Goal: Task Accomplishment & Management: Manage account settings

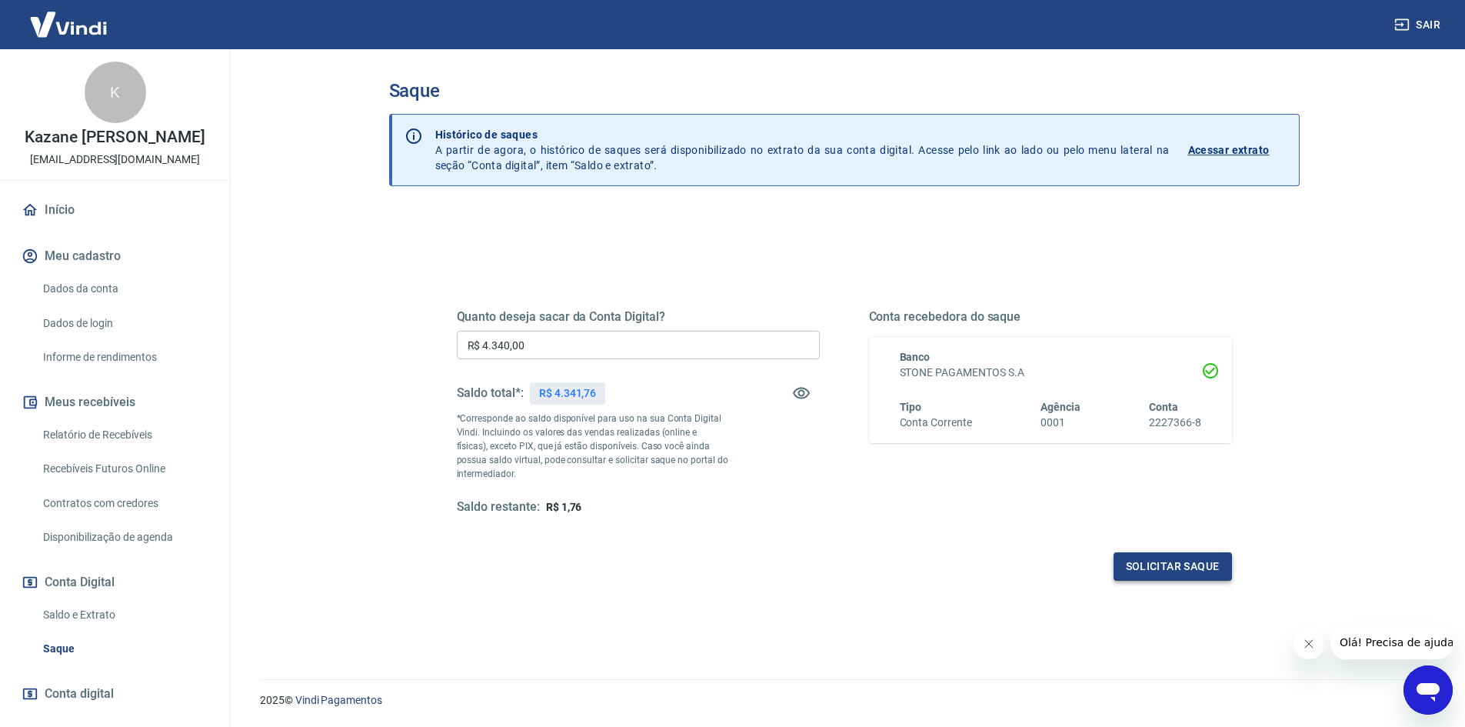
click at [1123, 571] on button "Solicitar saque" at bounding box center [1173, 566] width 118 height 28
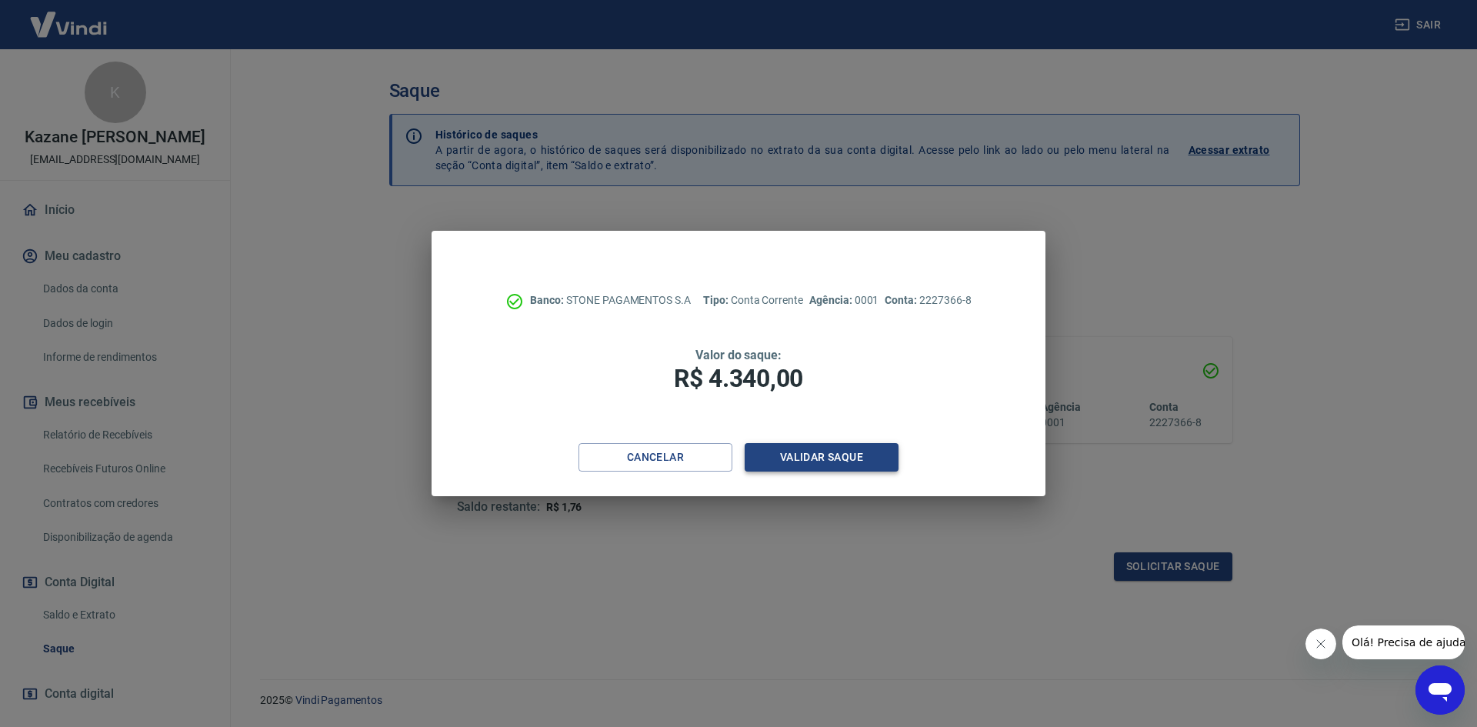
click at [802, 462] on button "Validar saque" at bounding box center [822, 457] width 154 height 28
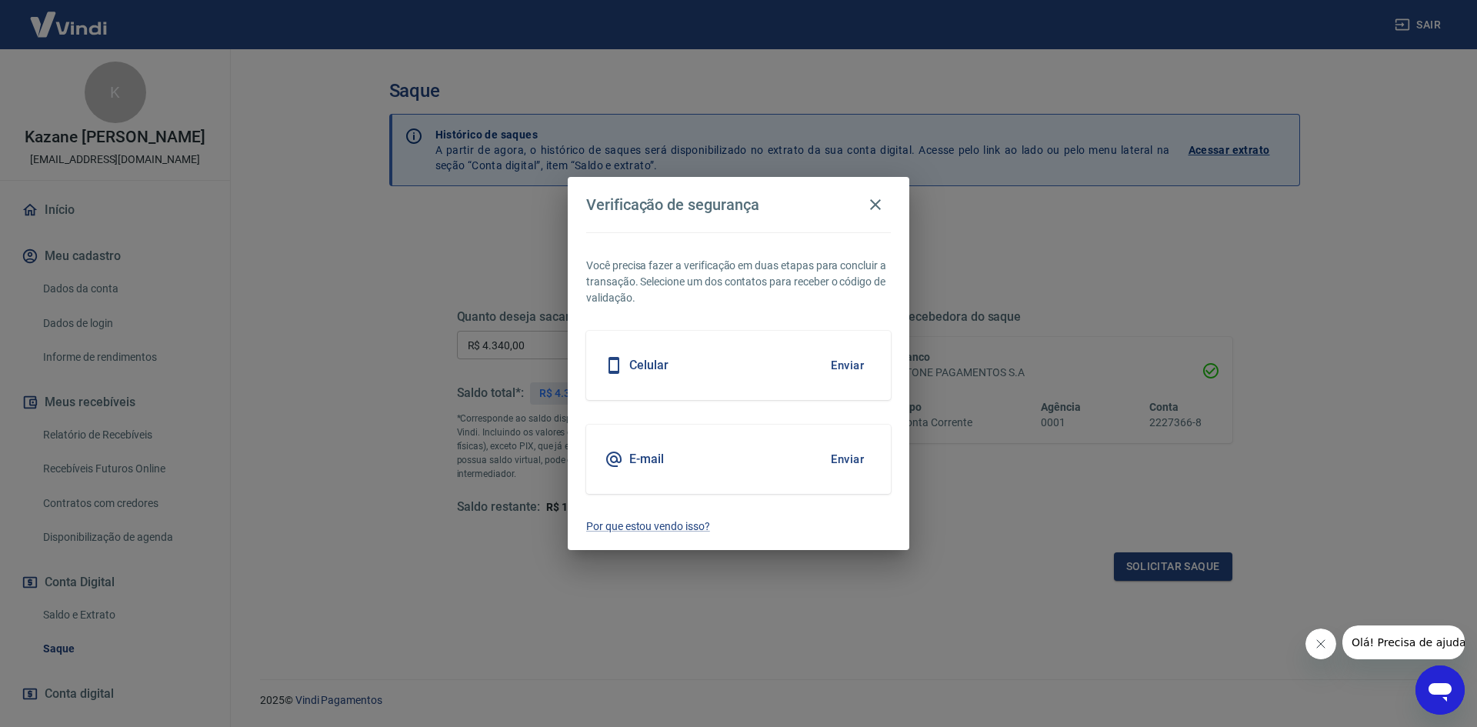
click at [845, 355] on button "Enviar" at bounding box center [847, 365] width 50 height 32
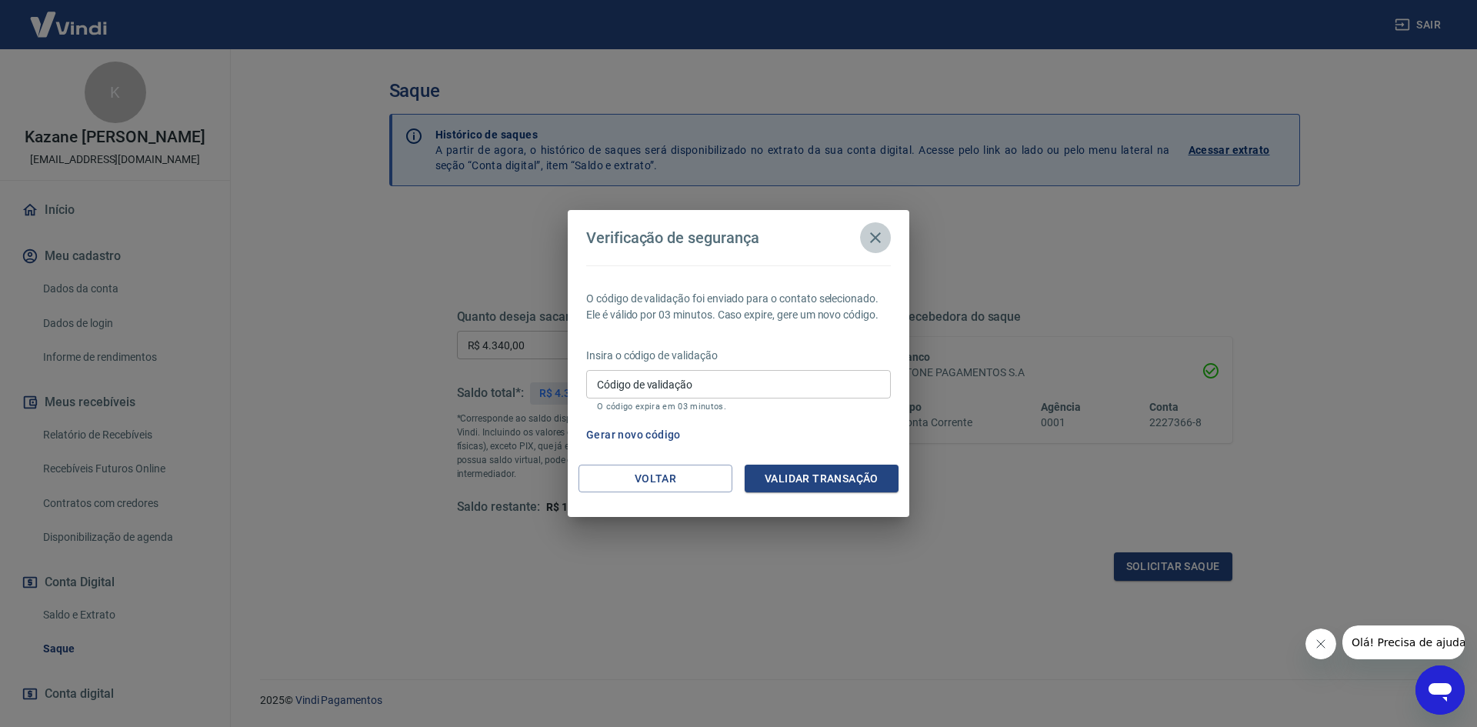
click at [879, 246] on icon "button" at bounding box center [875, 237] width 18 height 18
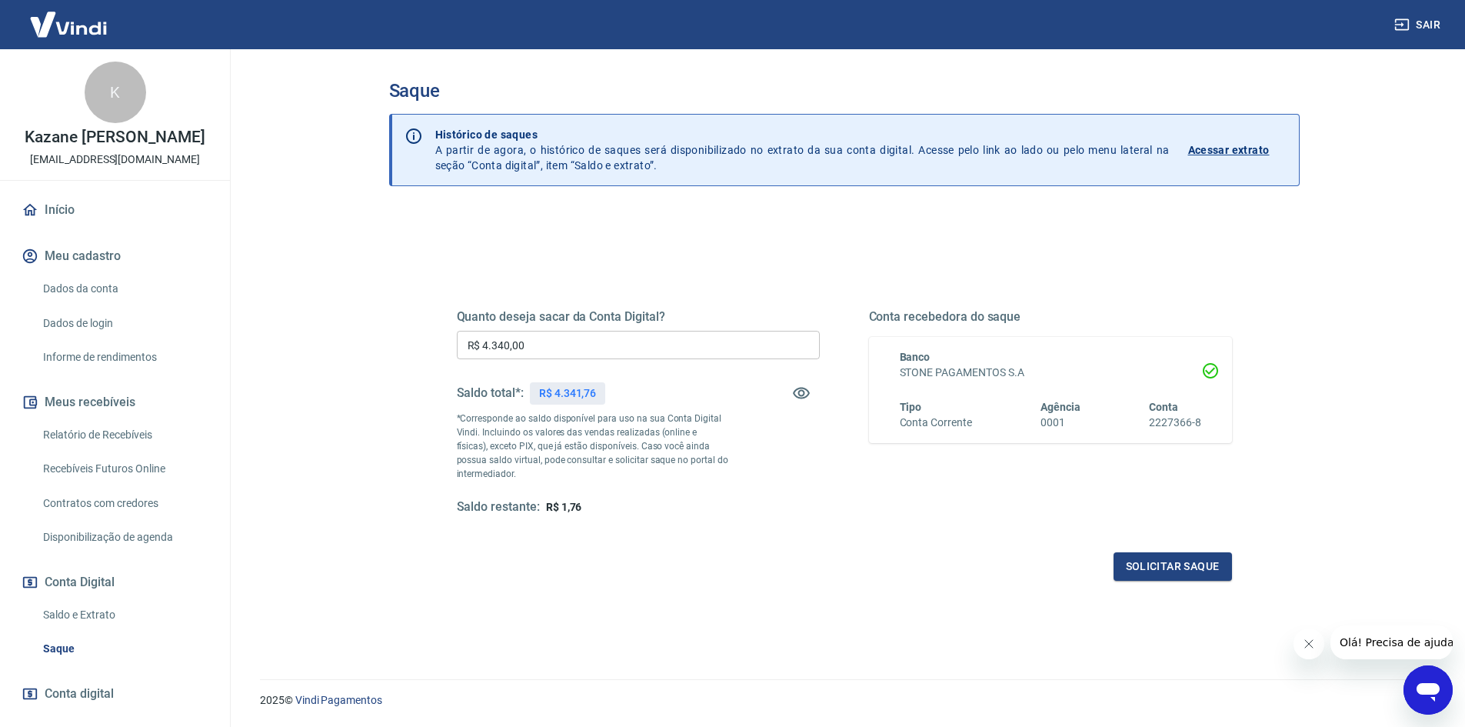
click at [110, 323] on link "Dados de login" at bounding box center [124, 324] width 175 height 32
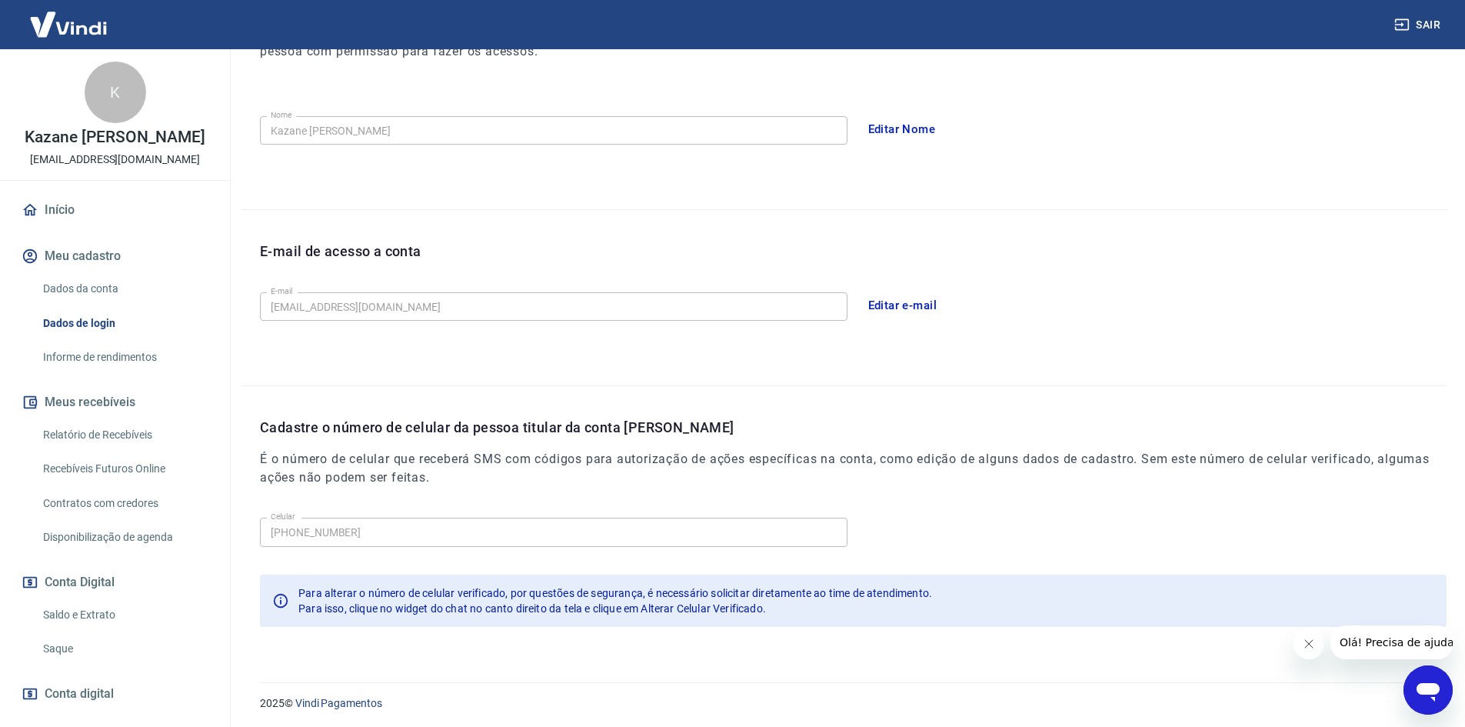
scroll to position [258, 0]
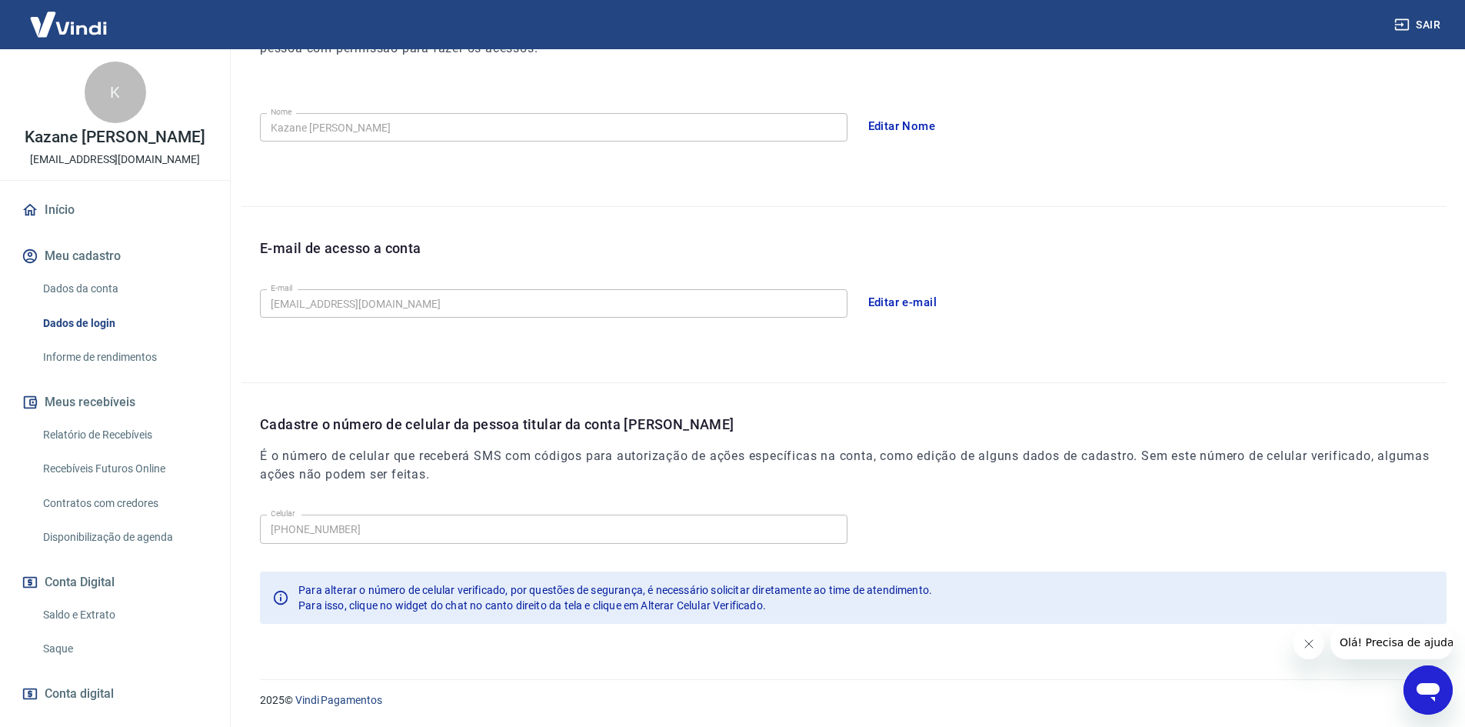
click at [879, 304] on button "Editar e-mail" at bounding box center [903, 302] width 86 height 32
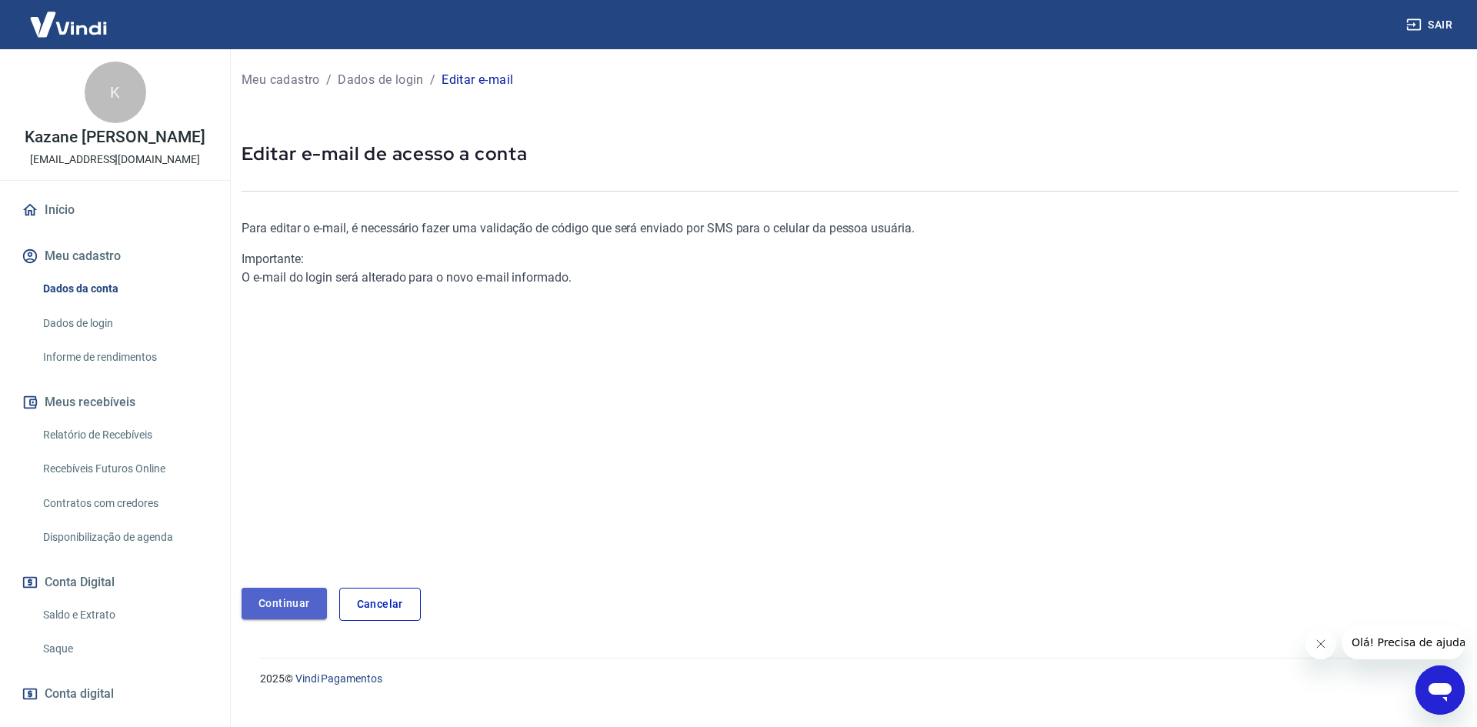
click at [285, 607] on link "Continuar" at bounding box center [284, 604] width 85 height 32
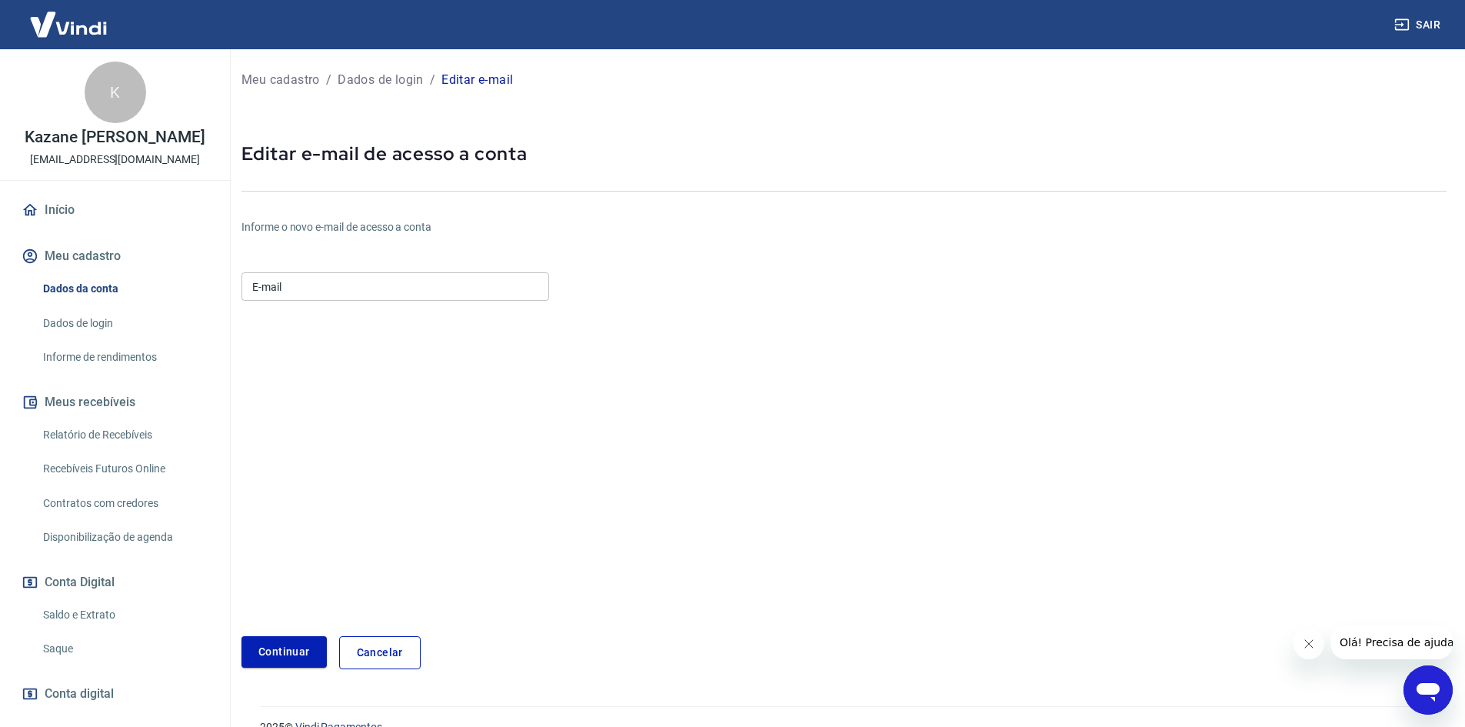
click at [329, 288] on input "E-mail" at bounding box center [396, 286] width 308 height 28
click at [367, 286] on input "kazane.penna@gmail.com" at bounding box center [396, 286] width 308 height 28
click at [367, 286] on input "nafontechinelos@gmailcom" at bounding box center [396, 286] width 308 height 28
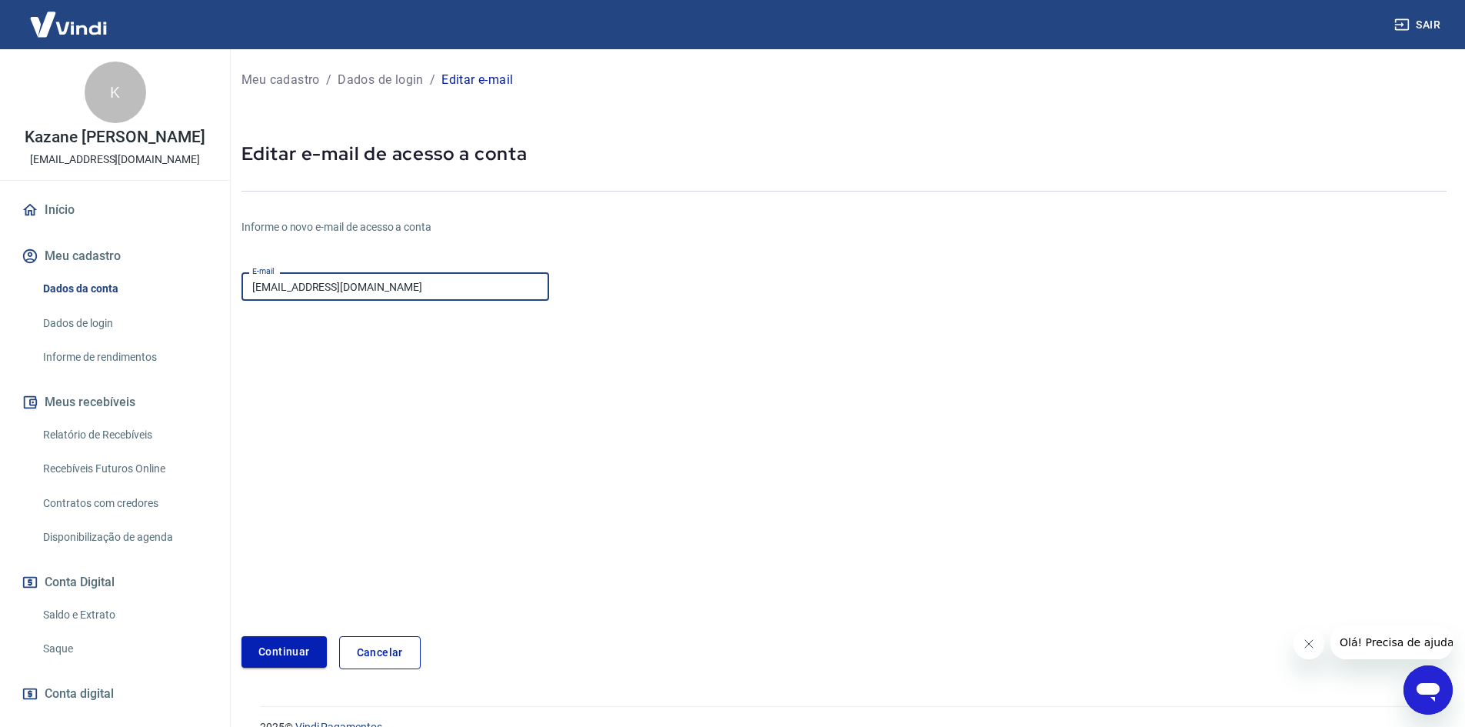
type input "nafontechinelos@gmail.com"
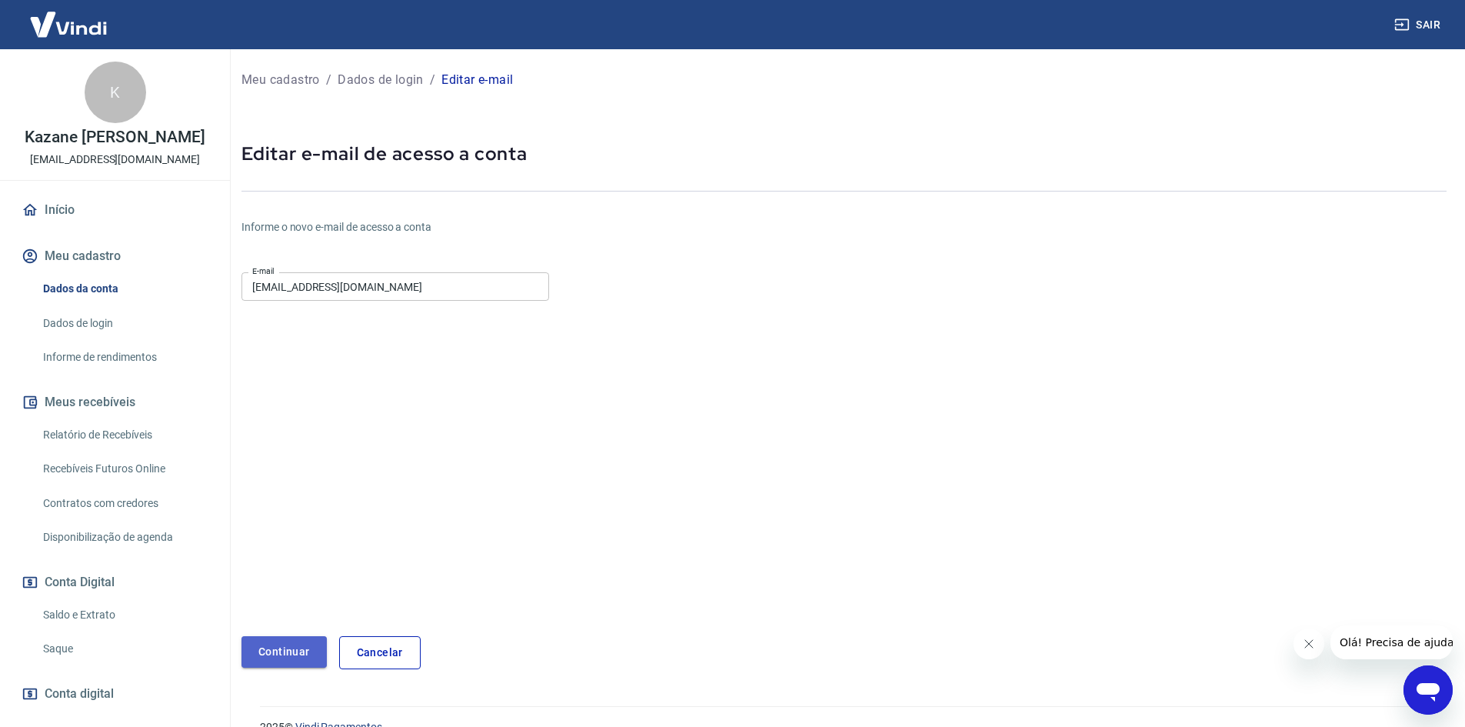
click at [280, 658] on button "Continuar" at bounding box center [284, 652] width 85 height 32
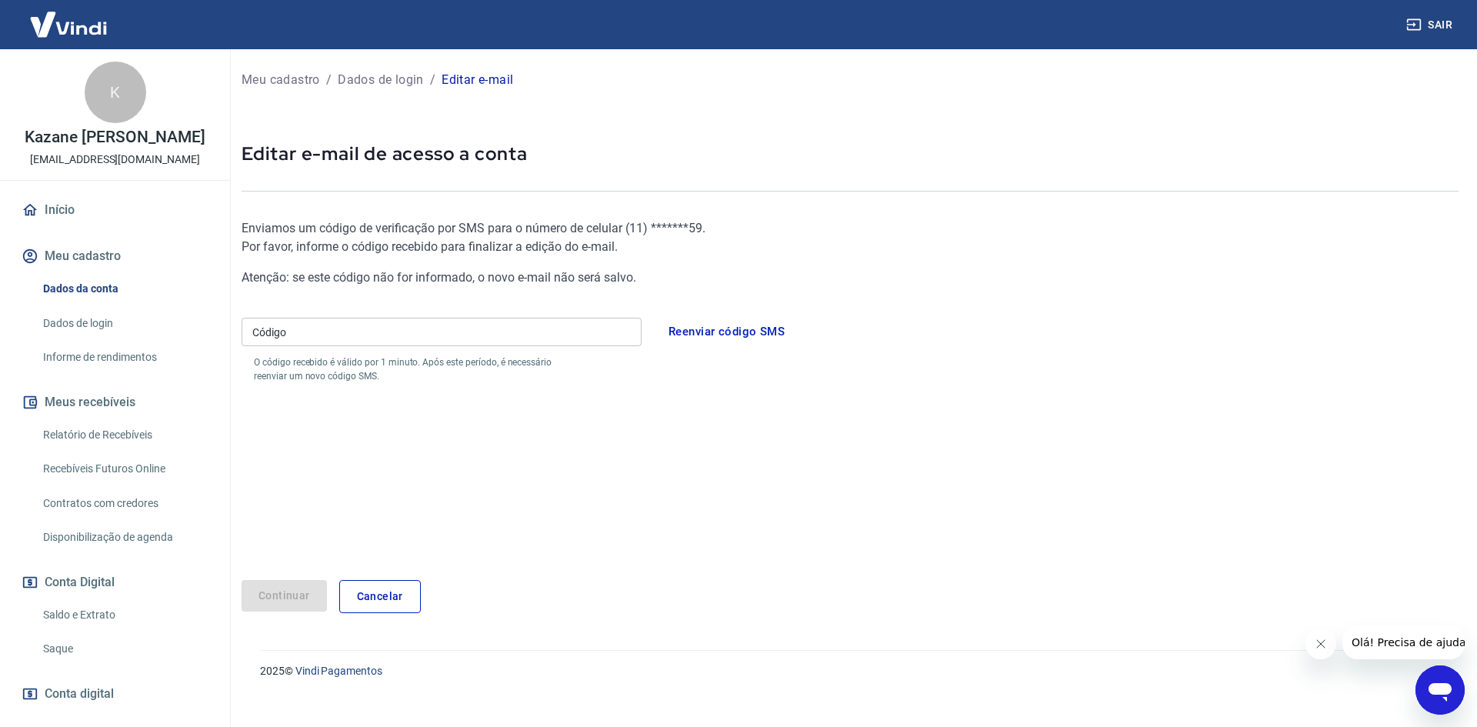
click at [416, 339] on input "Código" at bounding box center [442, 332] width 400 height 28
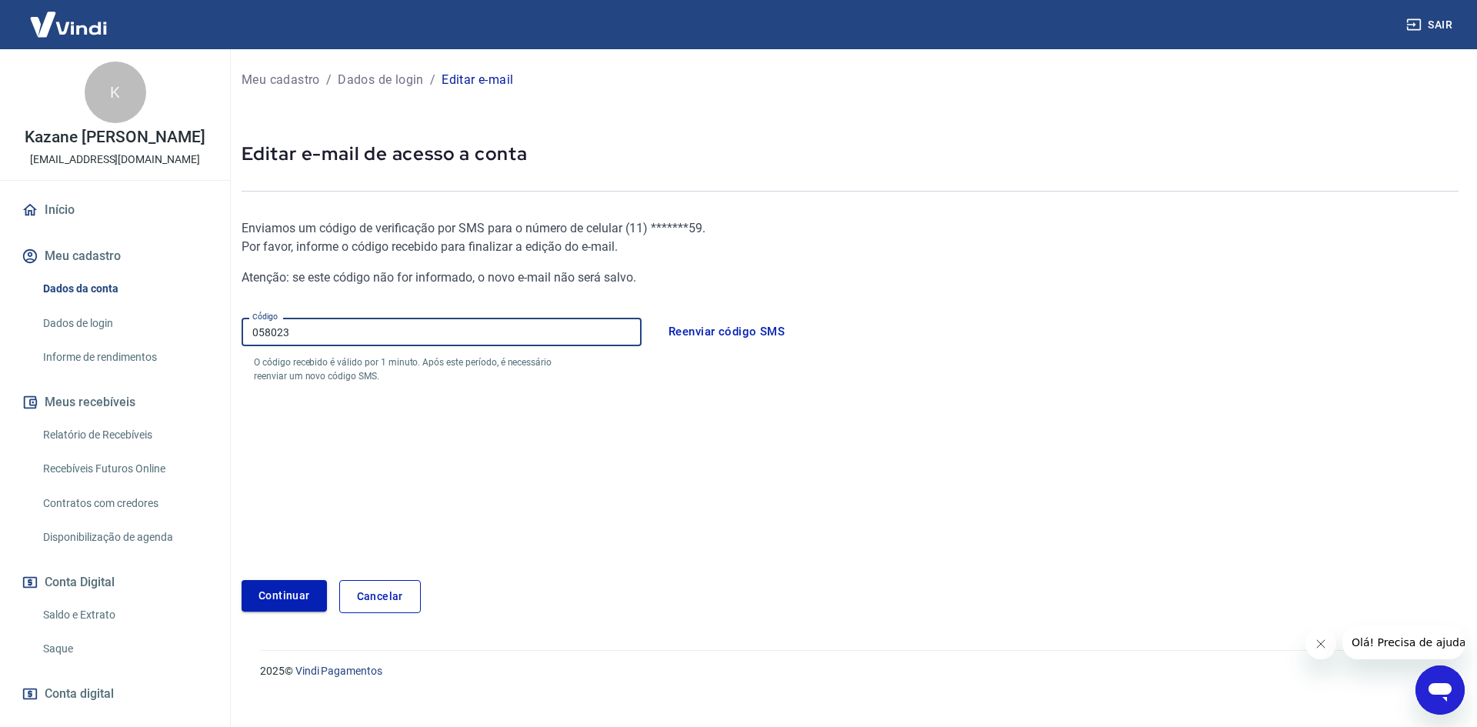
type input "058023"
click at [279, 591] on button "Continuar" at bounding box center [284, 596] width 85 height 32
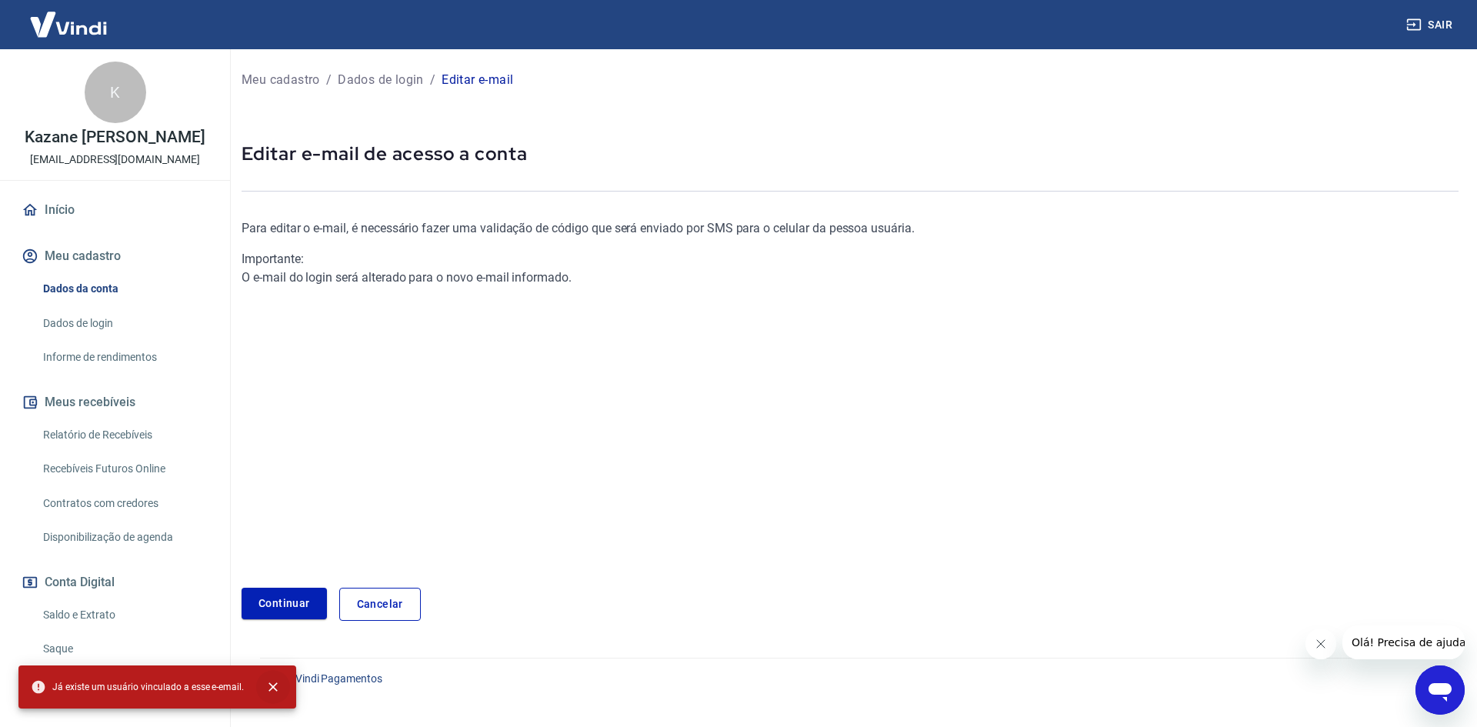
click at [265, 685] on icon "close" at bounding box center [272, 686] width 15 height 15
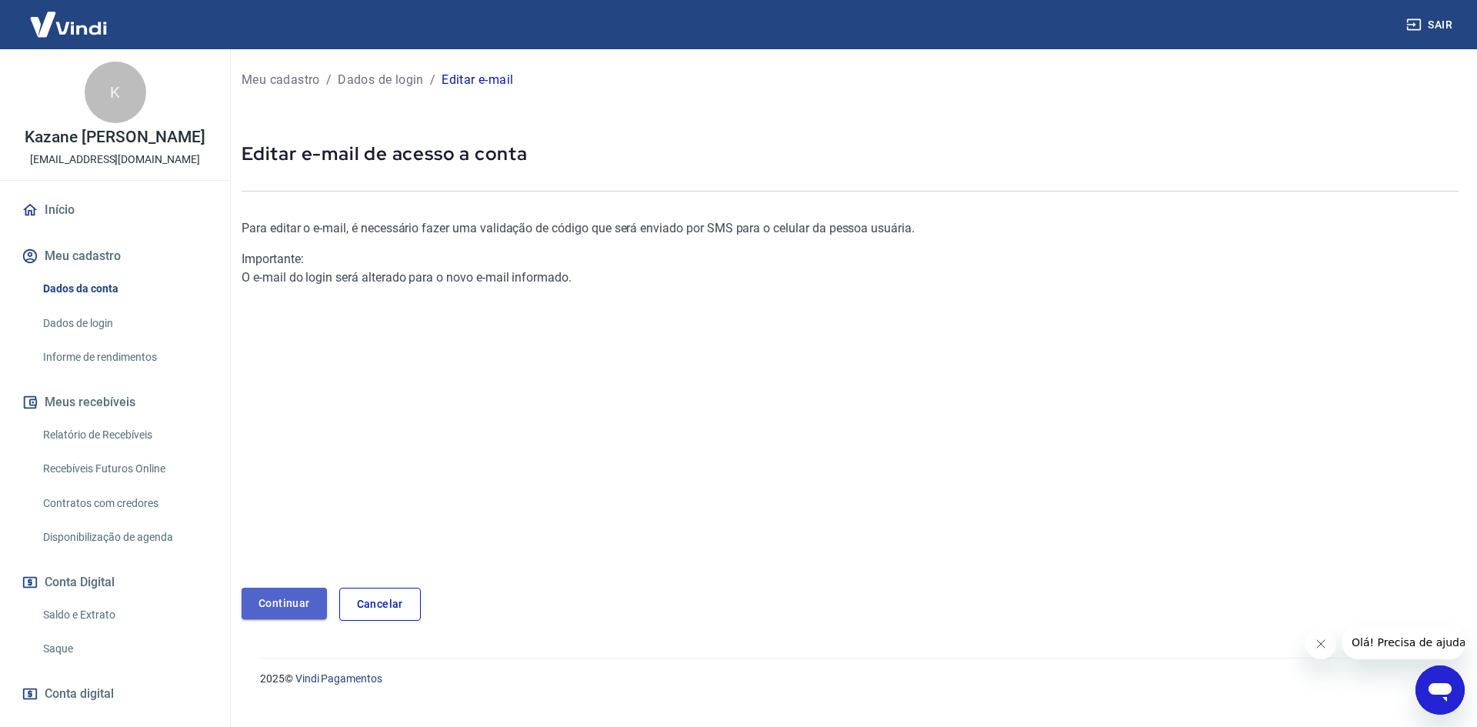
click at [292, 605] on link "Continuar" at bounding box center [284, 604] width 85 height 32
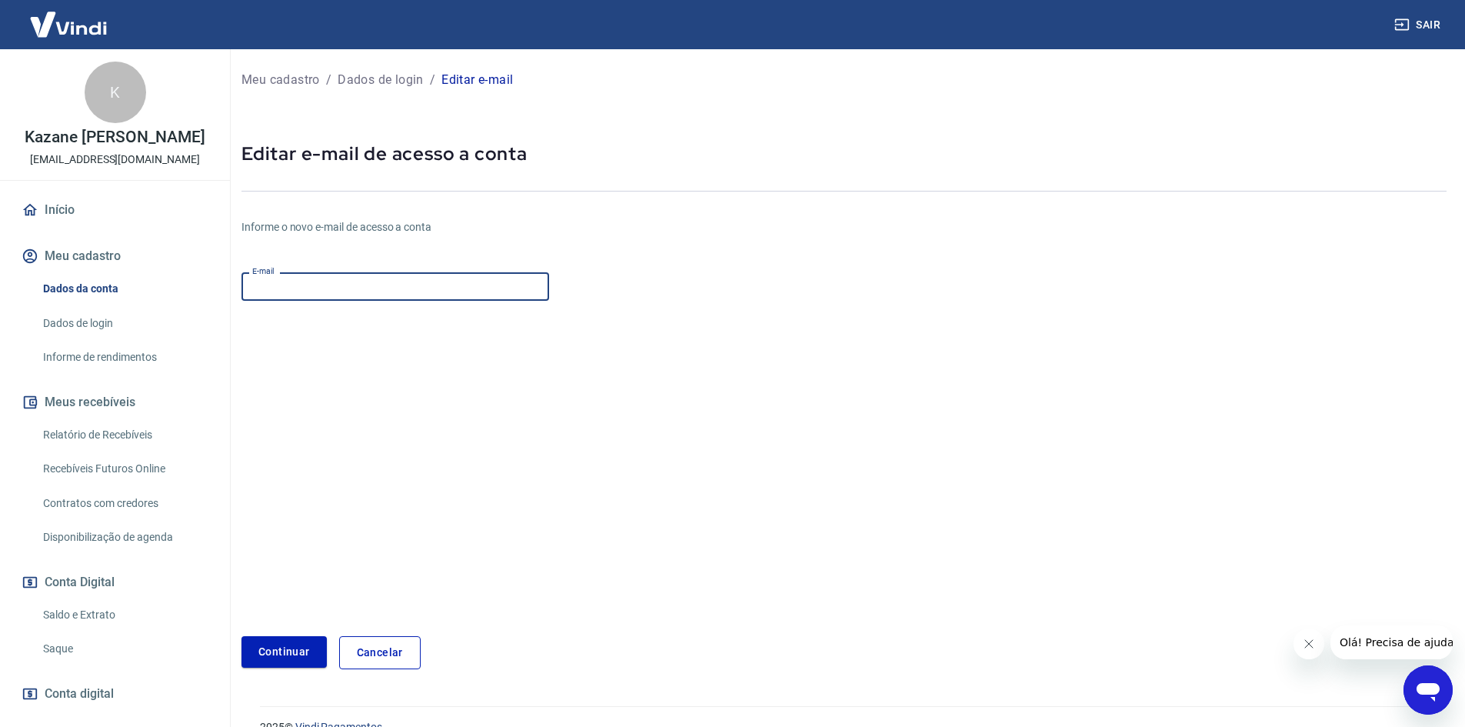
click at [302, 280] on input "E-mail" at bounding box center [396, 286] width 308 height 28
type input "pennakazane@gmail.com"
click at [296, 667] on button "Continuar" at bounding box center [284, 652] width 85 height 32
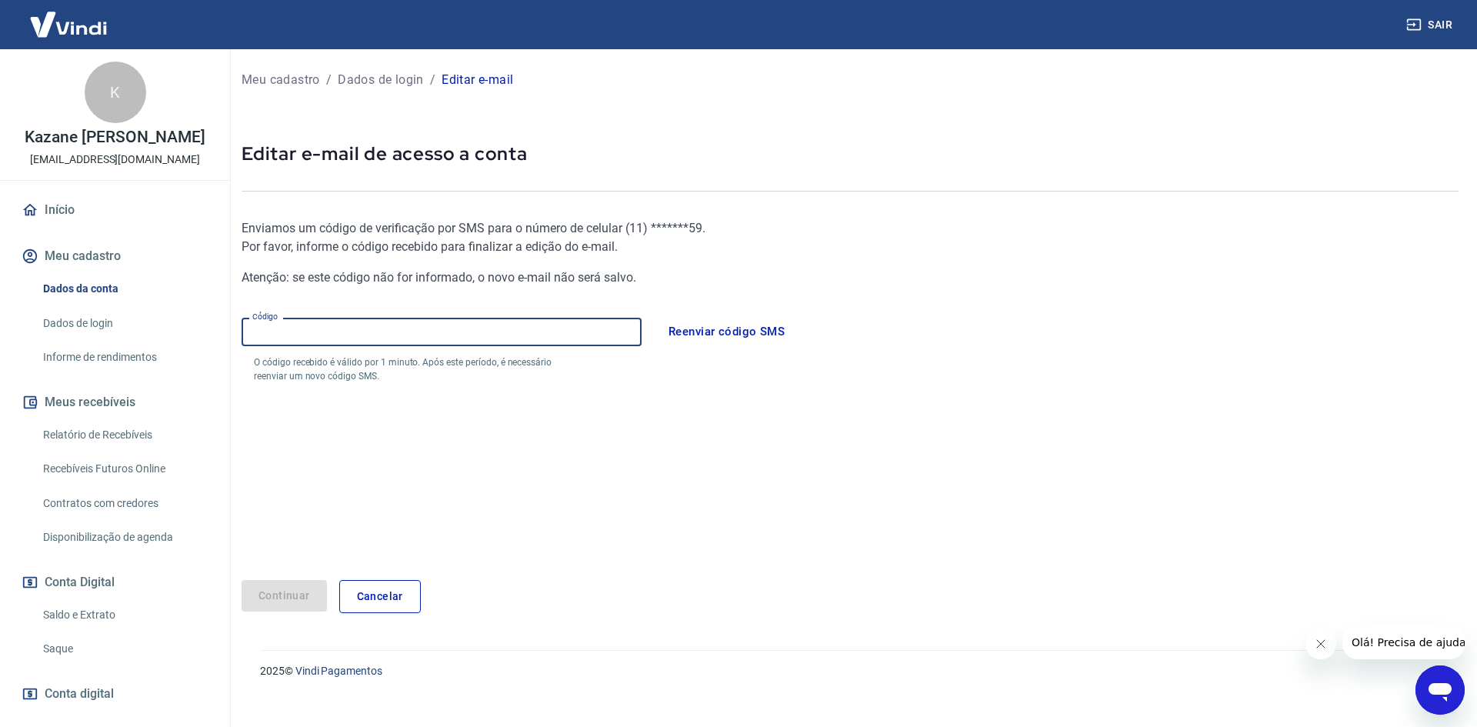
click at [383, 325] on input "Código" at bounding box center [442, 332] width 400 height 28
click at [384, 325] on input "Código" at bounding box center [442, 332] width 400 height 28
click at [386, 602] on link "Cancelar" at bounding box center [380, 596] width 82 height 33
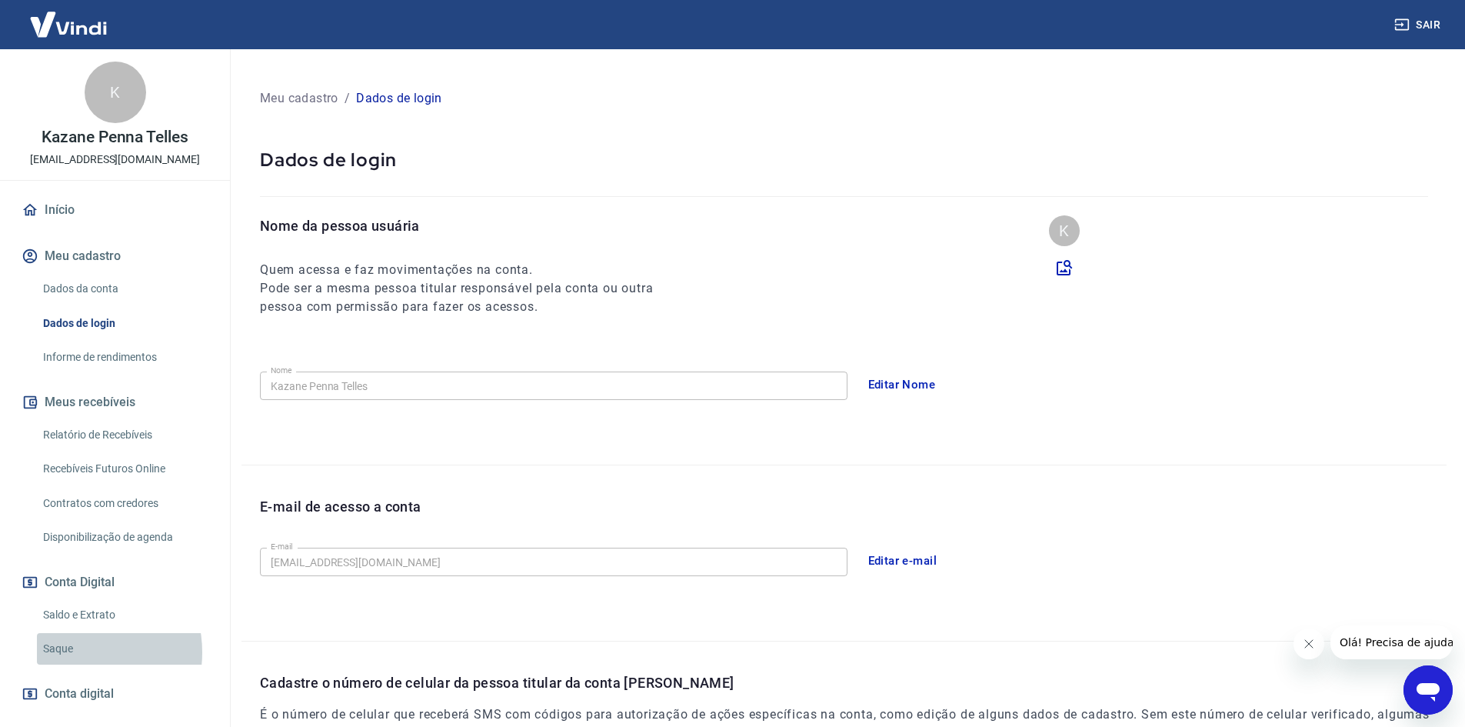
click at [72, 652] on link "Saque" at bounding box center [124, 649] width 175 height 32
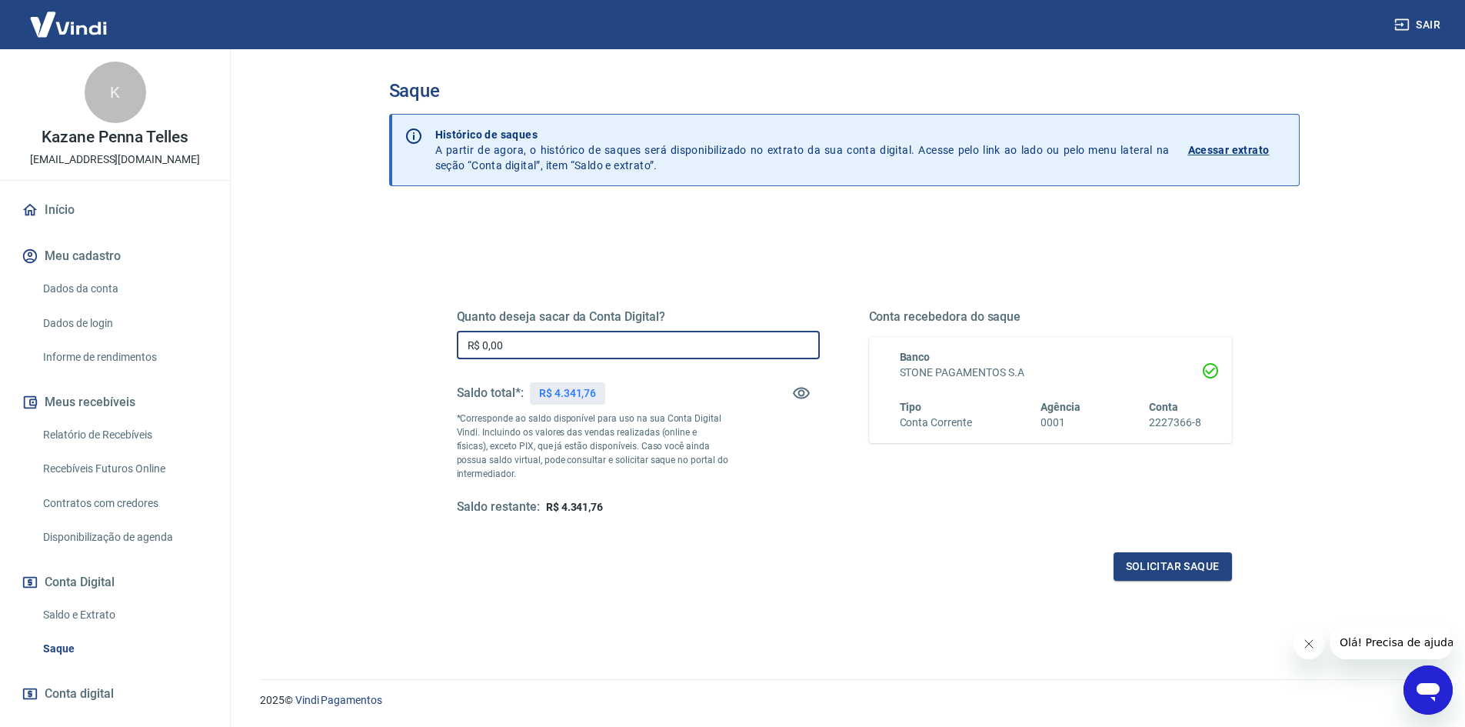
click at [679, 353] on input "R$ 0,00" at bounding box center [638, 345] width 363 height 28
click at [588, 338] on input "R$ 0,00" at bounding box center [638, 345] width 363 height 28
